Goal: Navigation & Orientation: Find specific page/section

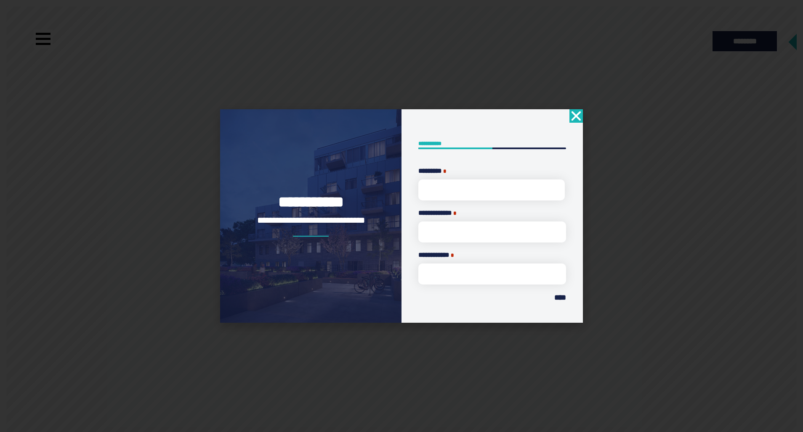
click at [568, 113] on div "**********" at bounding box center [491, 215] width 181 height 213
click at [575, 116] on use "Close" at bounding box center [576, 116] width 10 height 10
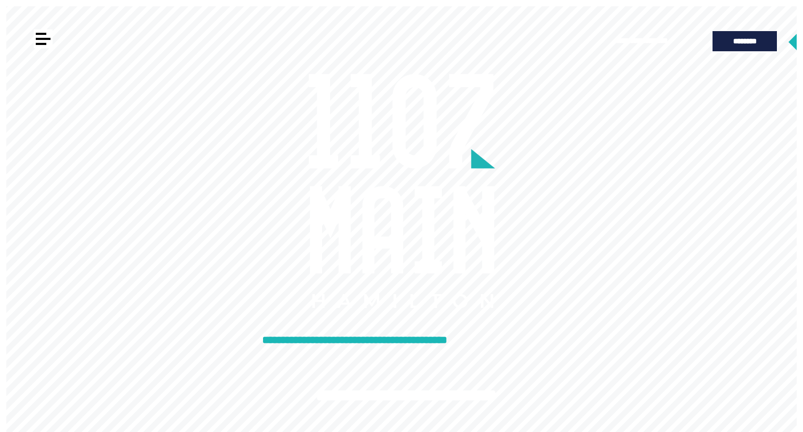
click at [43, 34] on div at bounding box center [41, 34] width 11 height 2
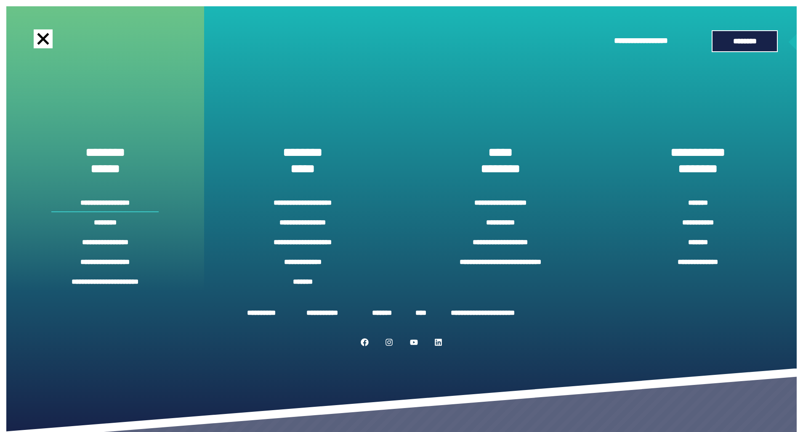
click at [125, 207] on link "**********" at bounding box center [104, 203] width 107 height 19
